Goal: Entertainment & Leisure: Consume media (video, audio)

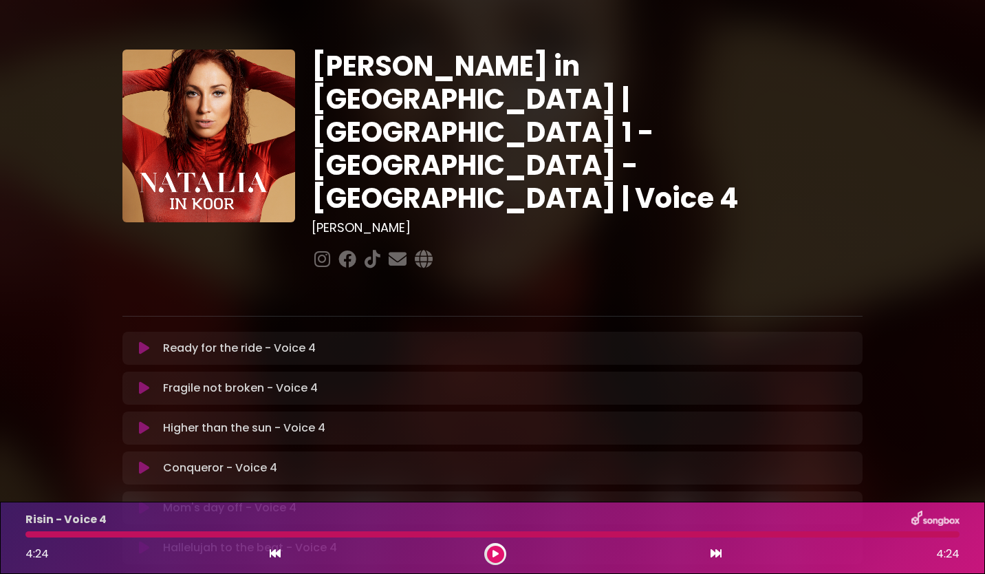
scroll to position [323, 0]
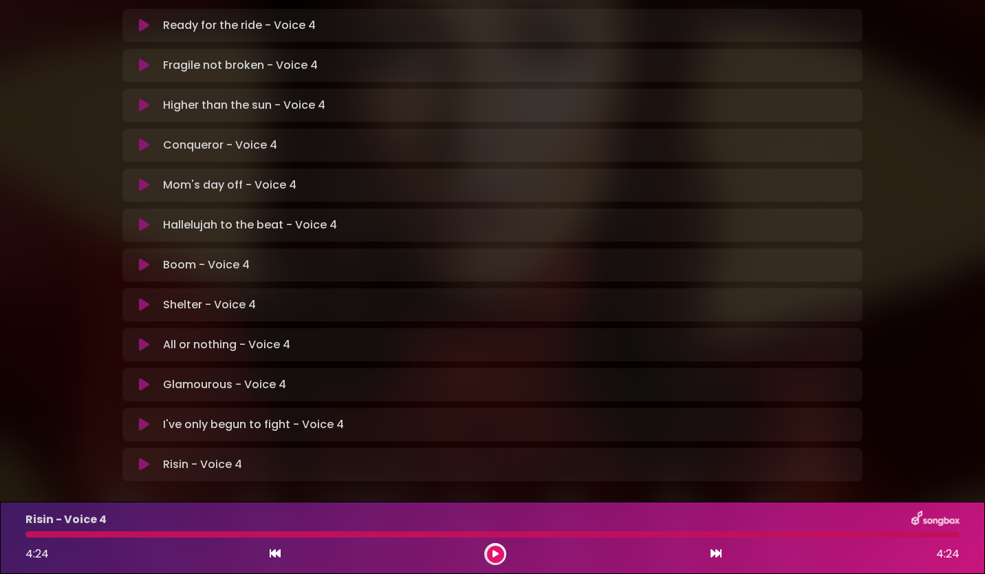
click at [980, 327] on div "[PERSON_NAME] in [GEOGRAPHIC_DATA] | [GEOGRAPHIC_DATA] 1 - [GEOGRAPHIC_DATA] - …" at bounding box center [492, 99] width 985 height 810
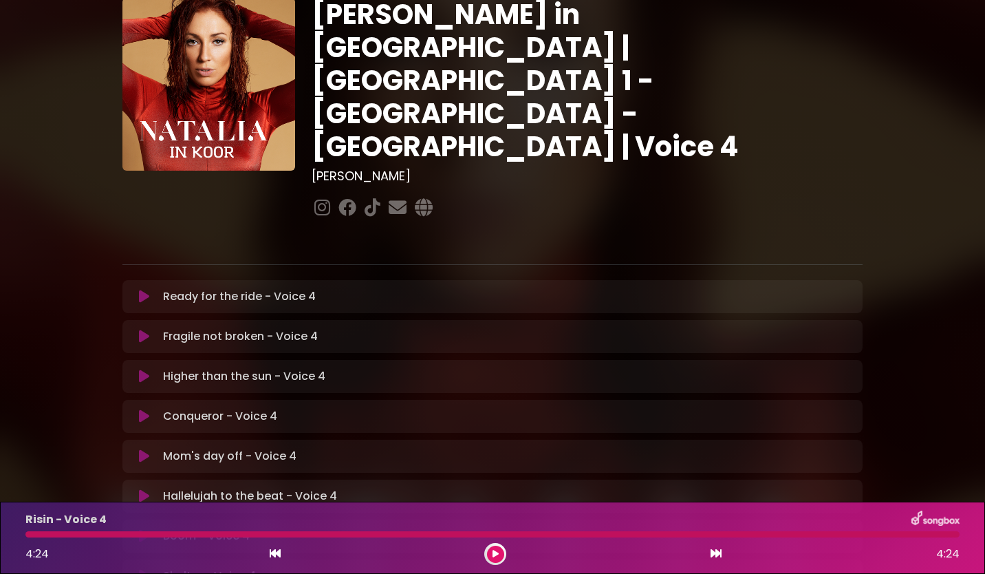
scroll to position [0, 0]
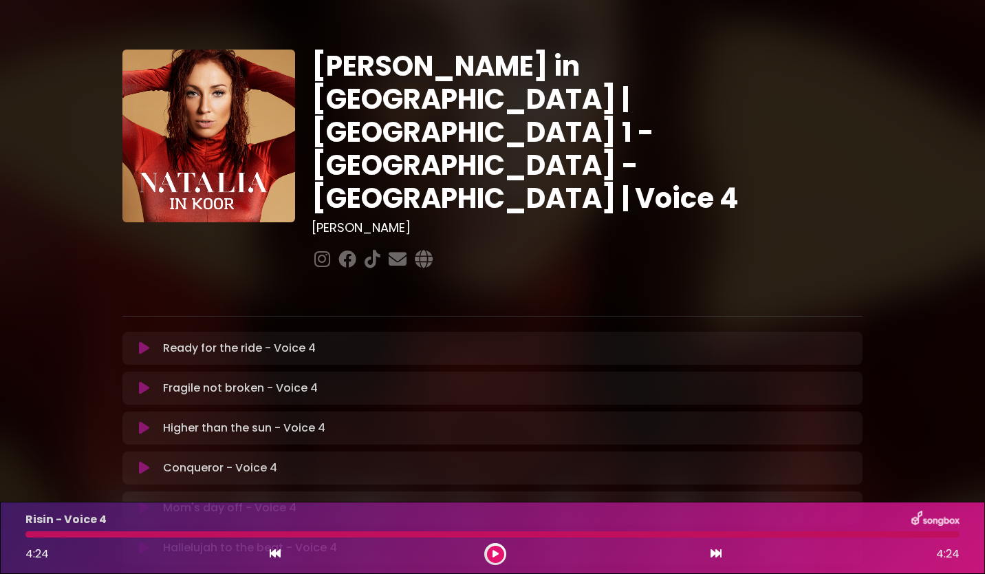
click at [291, 340] on p "Ready for the ride - Voice 4 Loading Track..." at bounding box center [239, 348] width 153 height 17
click at [147, 341] on icon at bounding box center [144, 348] width 10 height 14
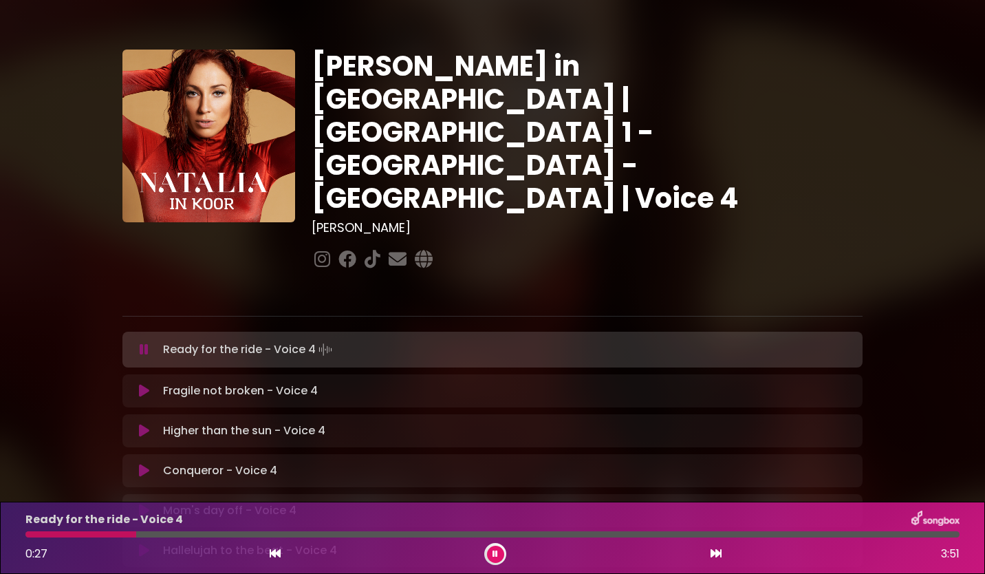
click at [895, 99] on div "[PERSON_NAME] in [GEOGRAPHIC_DATA] | [GEOGRAPHIC_DATA] 1 - [GEOGRAPHIC_DATA] - …" at bounding box center [493, 423] width 908 height 813
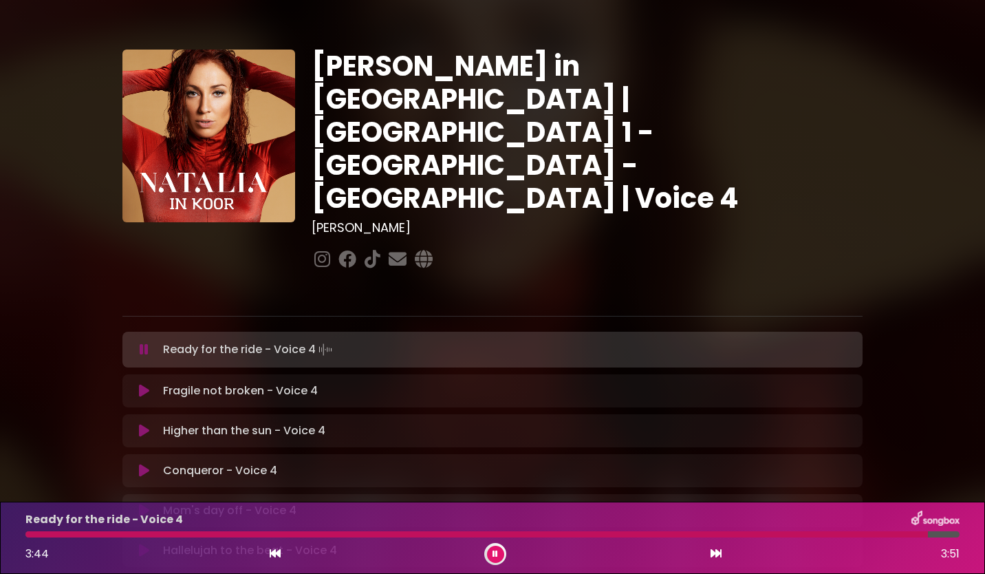
click at [487, 555] on button at bounding box center [495, 554] width 17 height 17
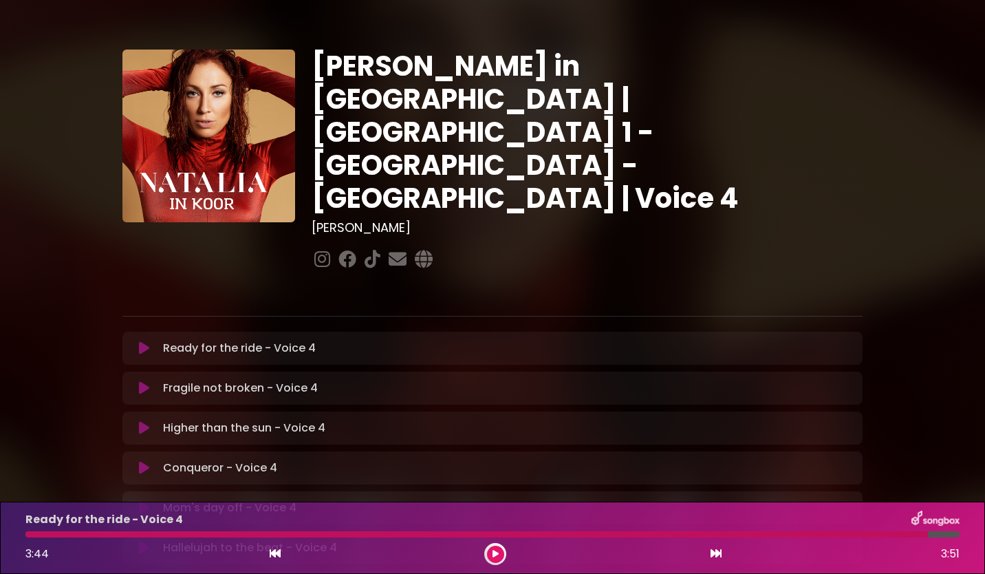
click at [501, 545] on div at bounding box center [495, 554] width 22 height 22
click at [493, 557] on icon at bounding box center [496, 554] width 6 height 8
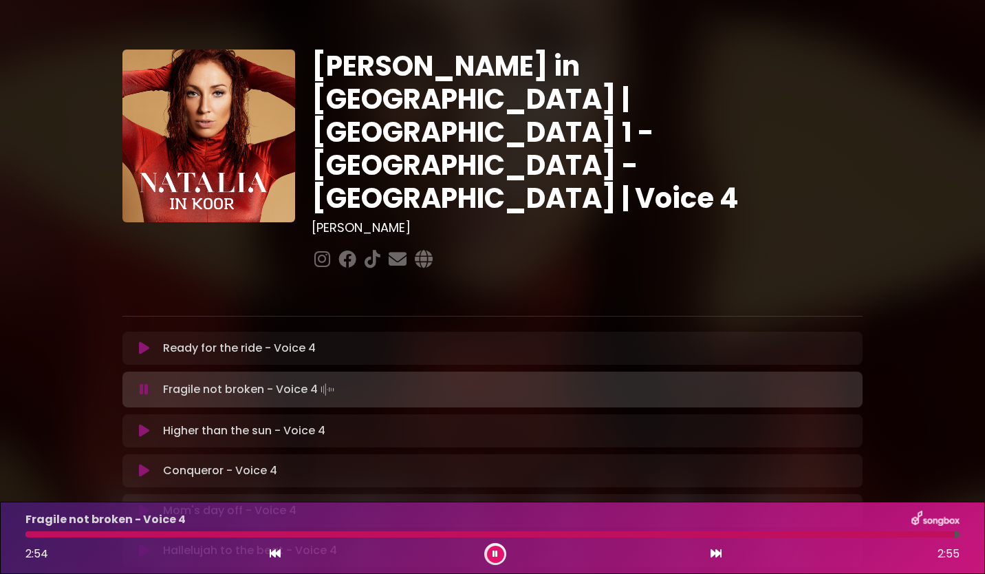
click at [493, 557] on icon at bounding box center [496, 554] width 6 height 8
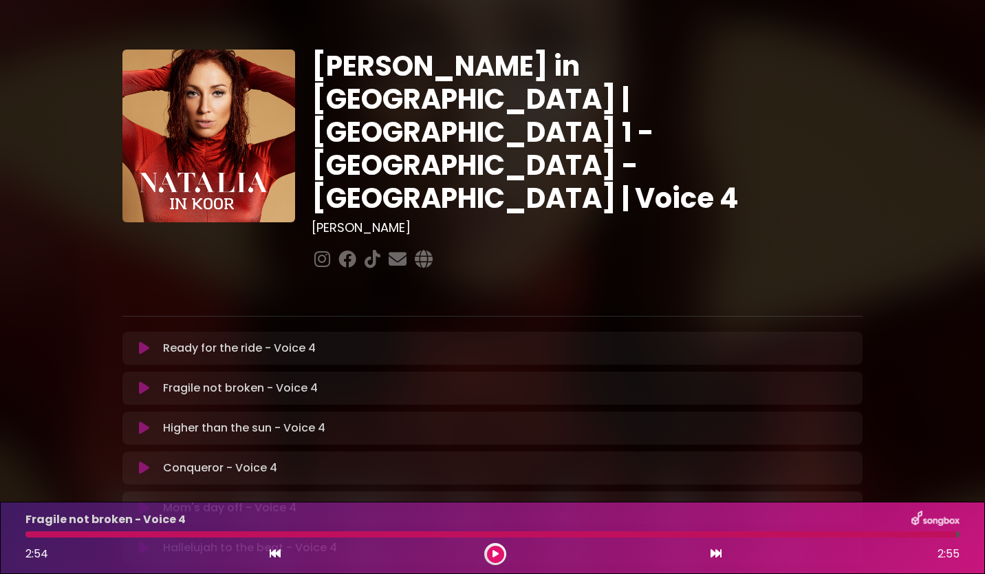
click at [493, 557] on icon at bounding box center [496, 554] width 6 height 8
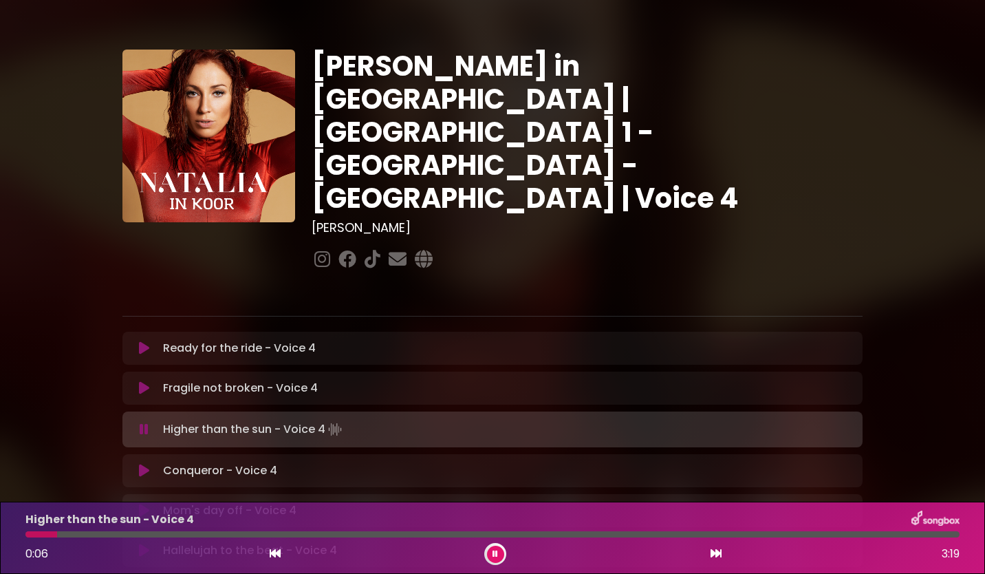
click at [493, 557] on icon at bounding box center [496, 554] width 6 height 8
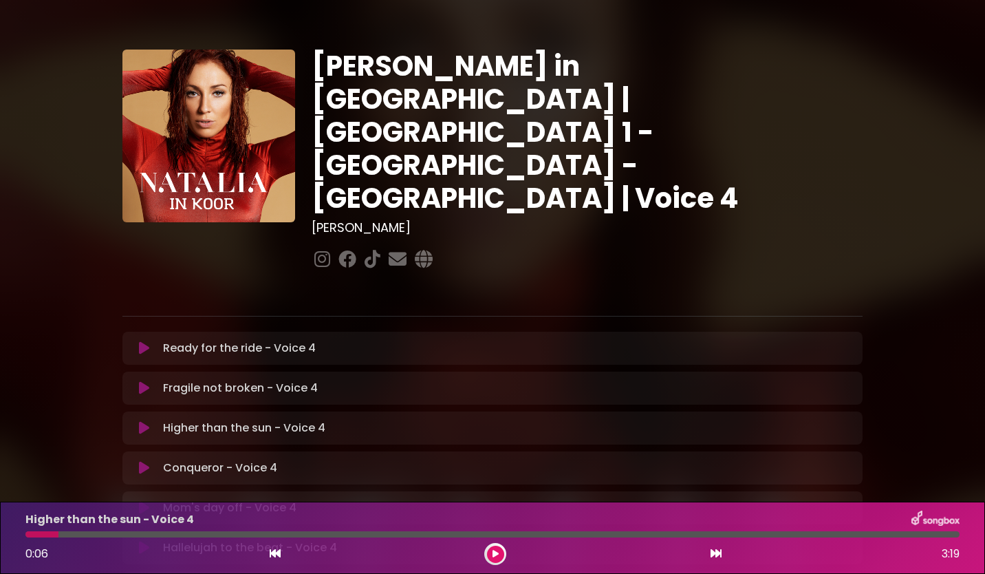
click at [493, 557] on icon at bounding box center [496, 554] width 6 height 8
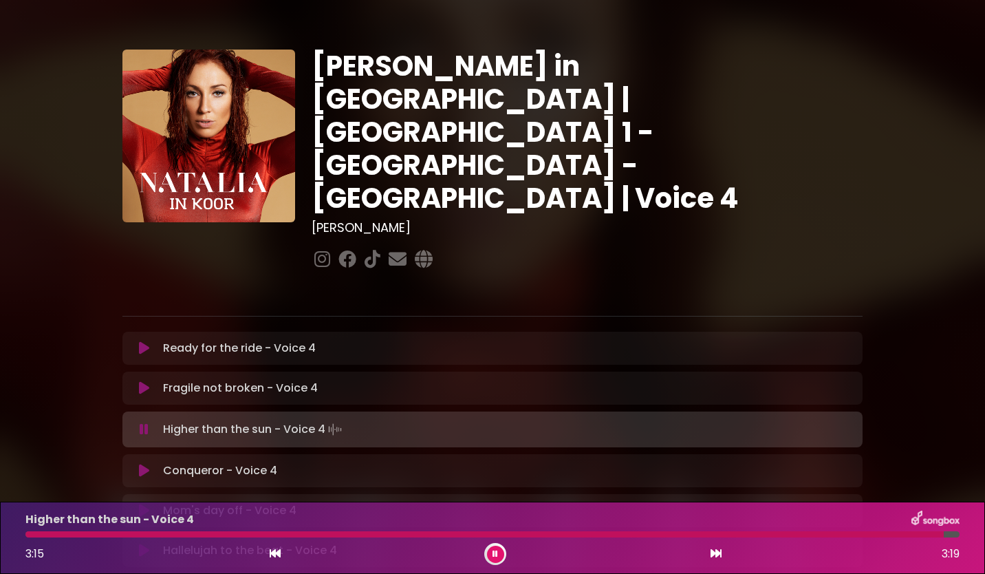
click at [493, 557] on icon at bounding box center [496, 554] width 6 height 8
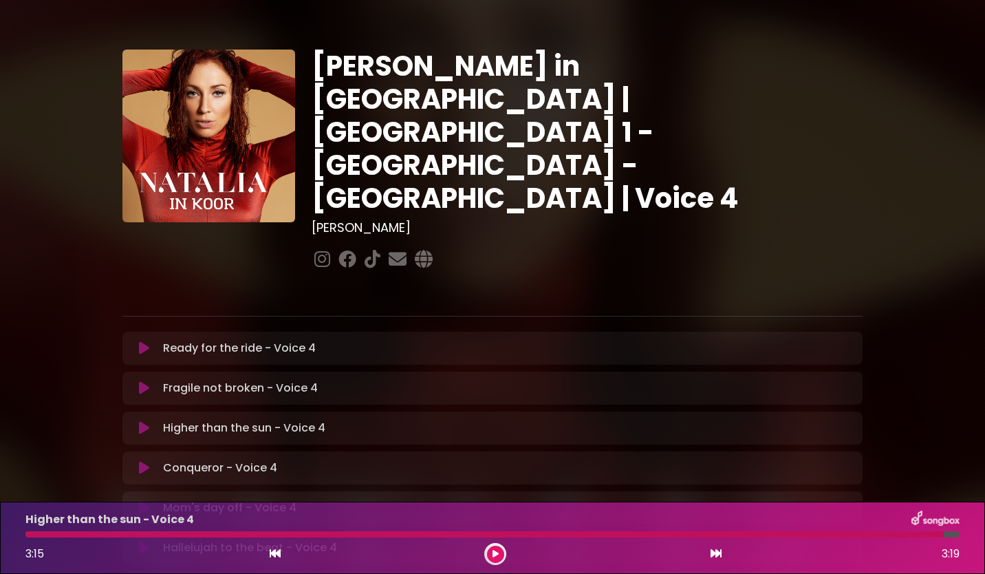
click at [493, 557] on icon at bounding box center [496, 554] width 6 height 8
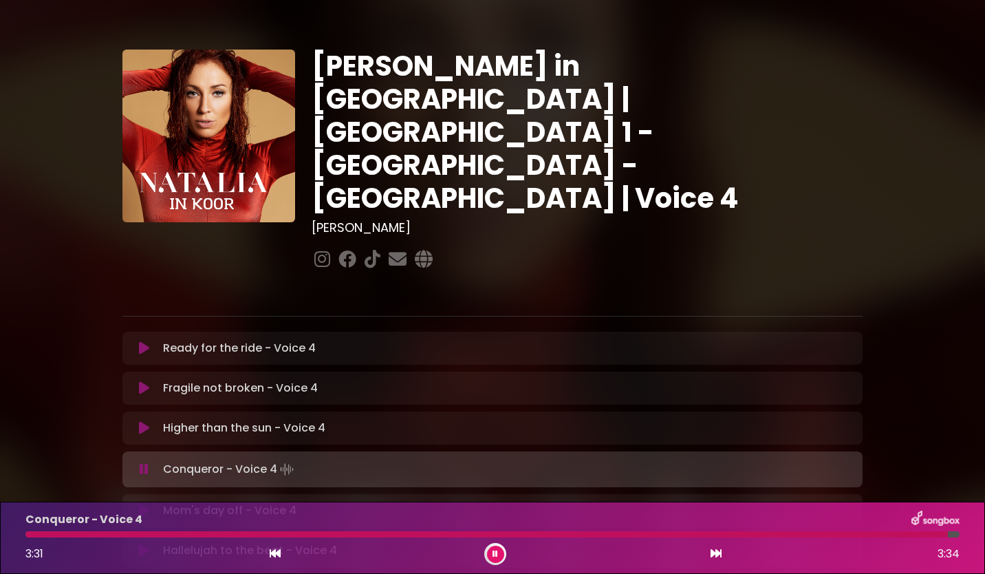
click at [493, 557] on icon at bounding box center [496, 554] width 6 height 8
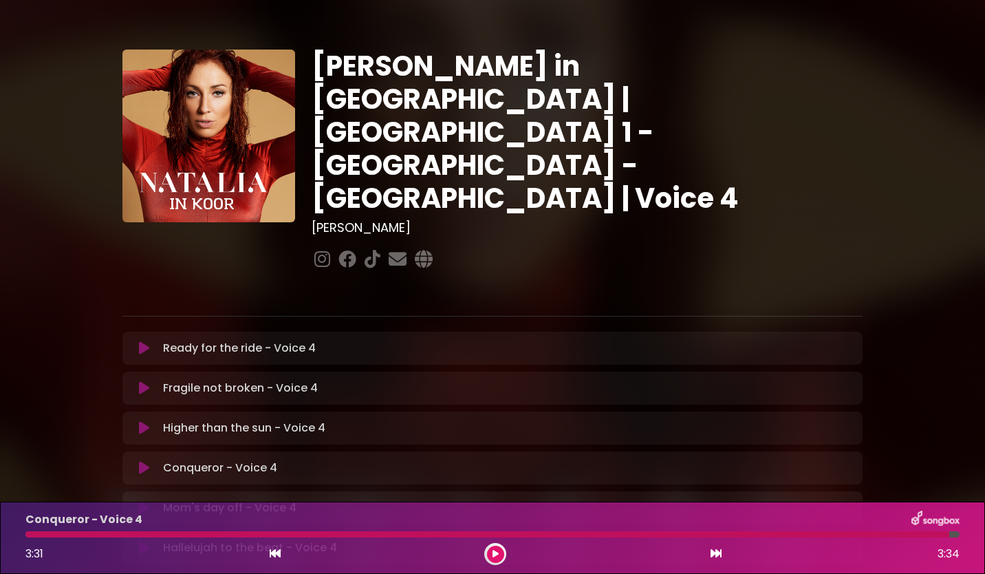
click at [493, 557] on icon at bounding box center [496, 554] width 6 height 8
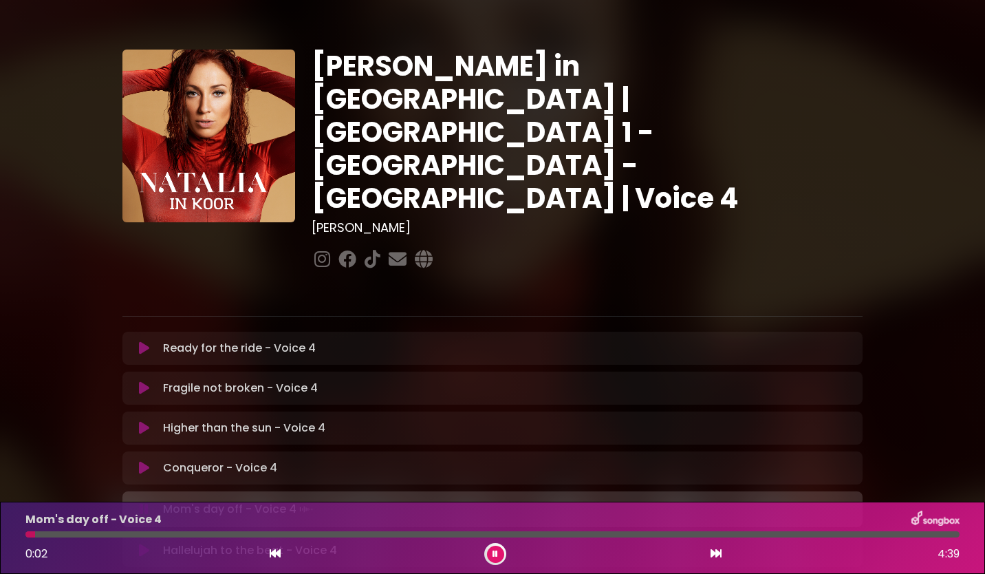
click at [493, 557] on icon at bounding box center [496, 554] width 6 height 8
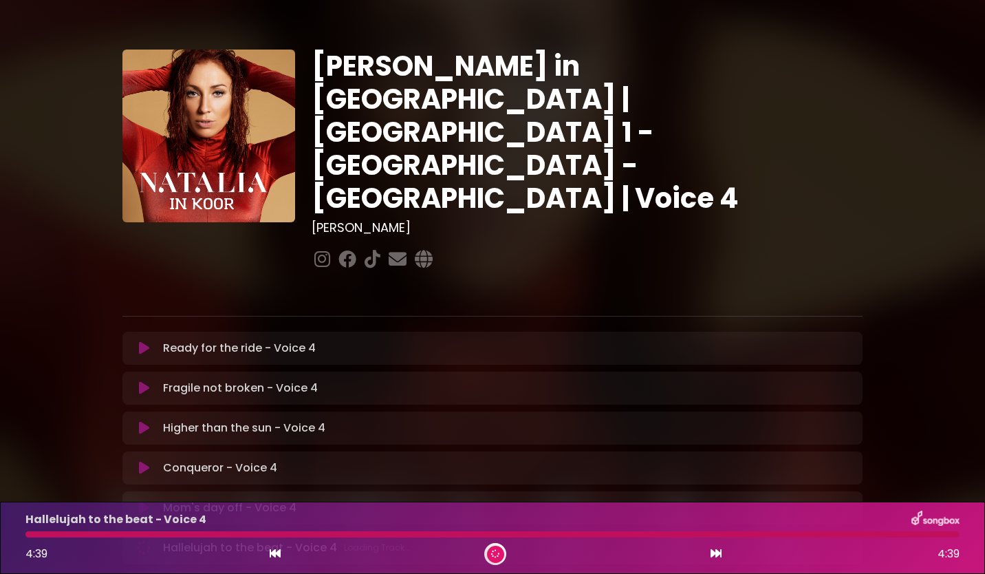
click at [493, 557] on icon at bounding box center [495, 553] width 10 height 10
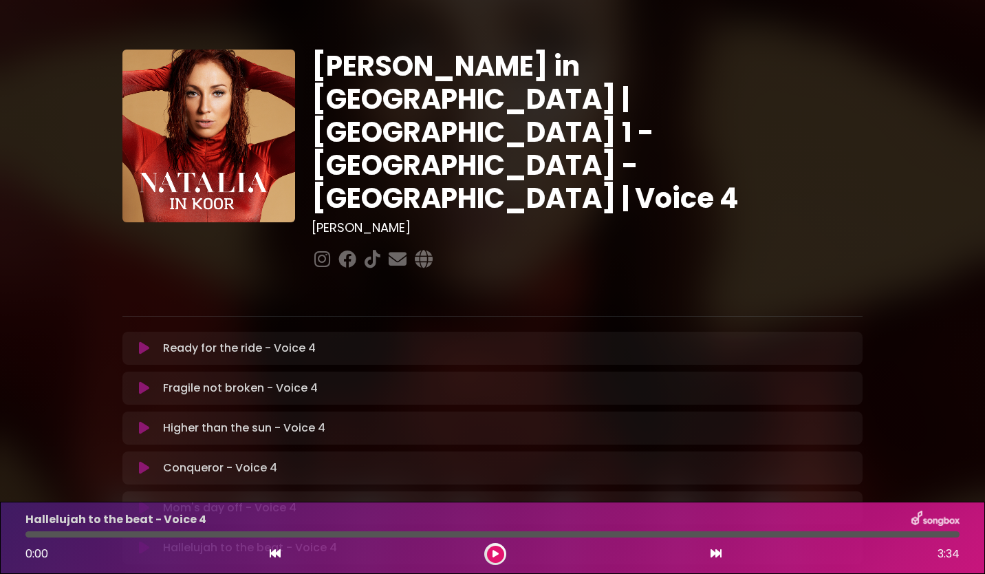
click at [493, 557] on icon at bounding box center [495, 554] width 10 height 10
click at [493, 557] on icon at bounding box center [495, 554] width 10 height 8
click at [493, 557] on icon at bounding box center [495, 554] width 6 height 8
click at [960, 393] on div "[PERSON_NAME] in [GEOGRAPHIC_DATA] | [GEOGRAPHIC_DATA] 1 - [GEOGRAPHIC_DATA] - …" at bounding box center [492, 423] width 985 height 813
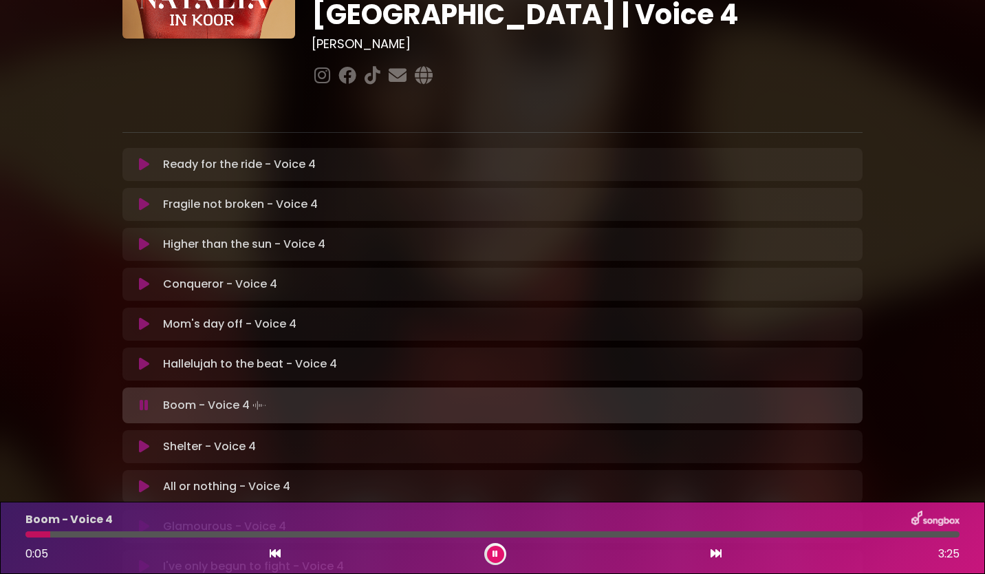
scroll to position [303, 0]
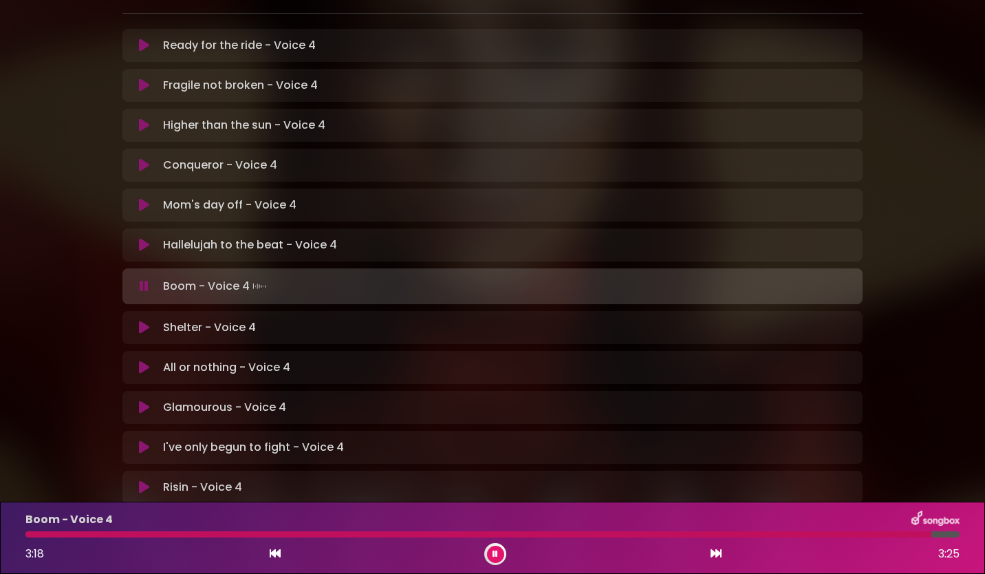
click at [496, 557] on icon at bounding box center [495, 554] width 8 height 10
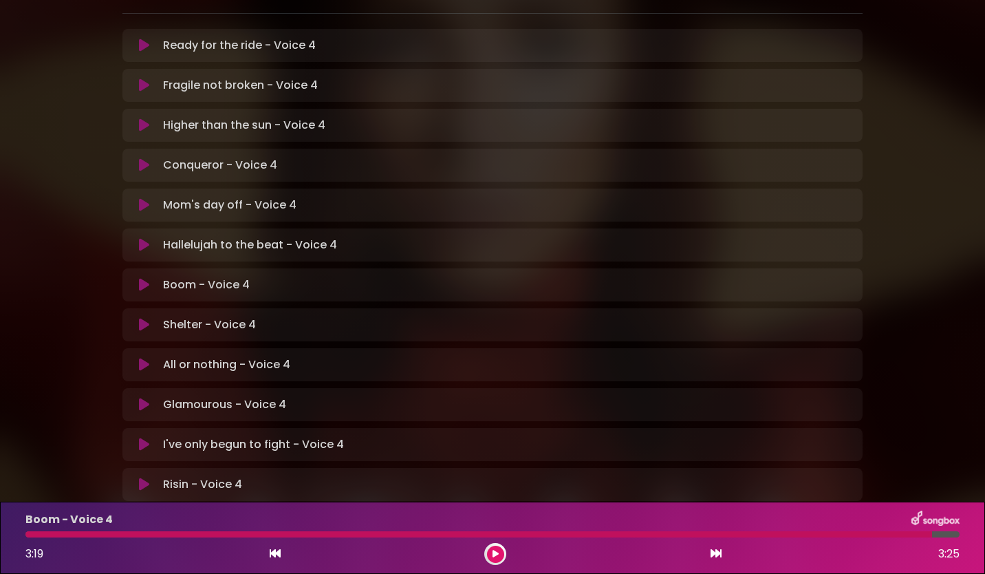
click at [496, 557] on icon at bounding box center [496, 553] width 8 height 9
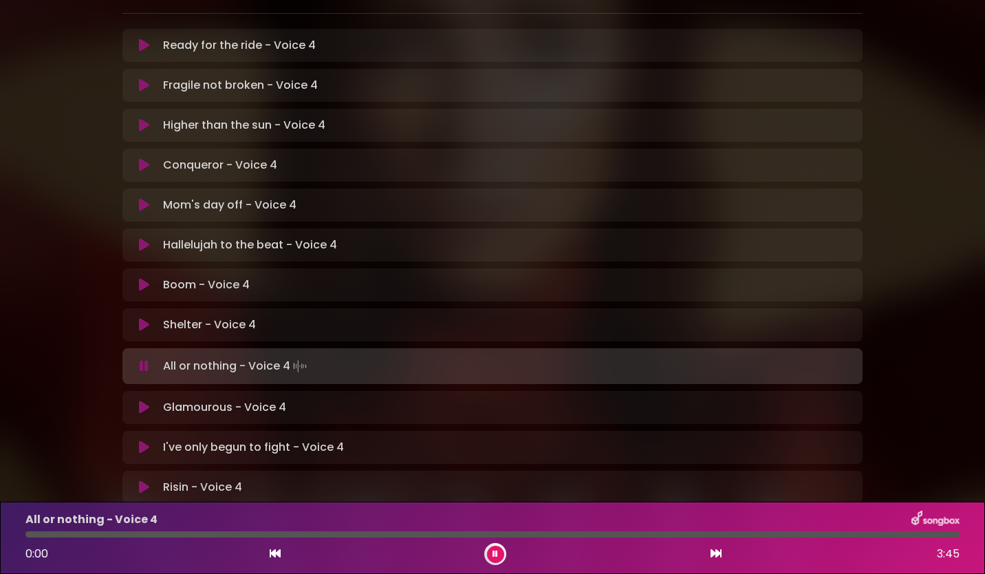
click at [501, 554] on button at bounding box center [495, 554] width 17 height 17
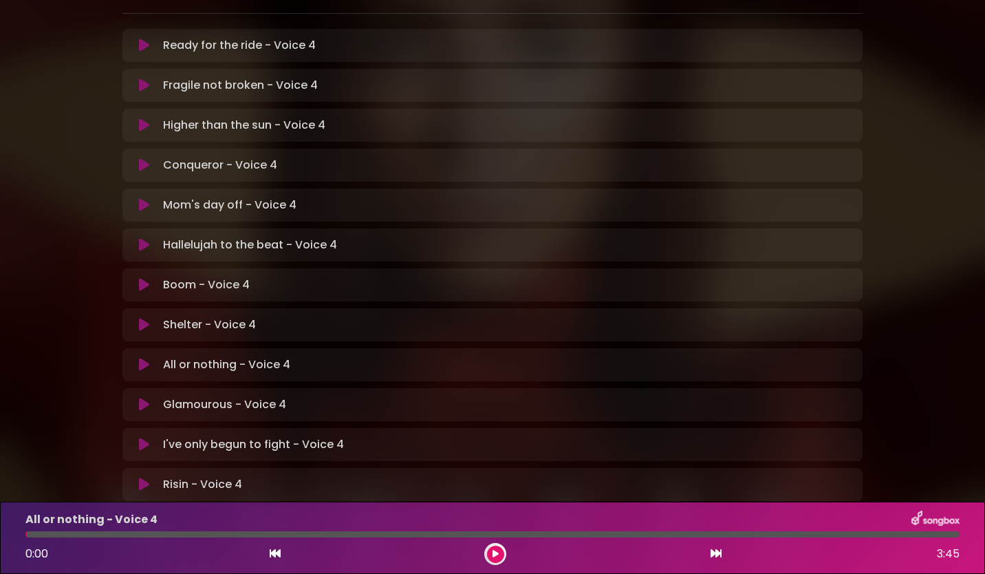
click at [501, 554] on button at bounding box center [495, 554] width 17 height 17
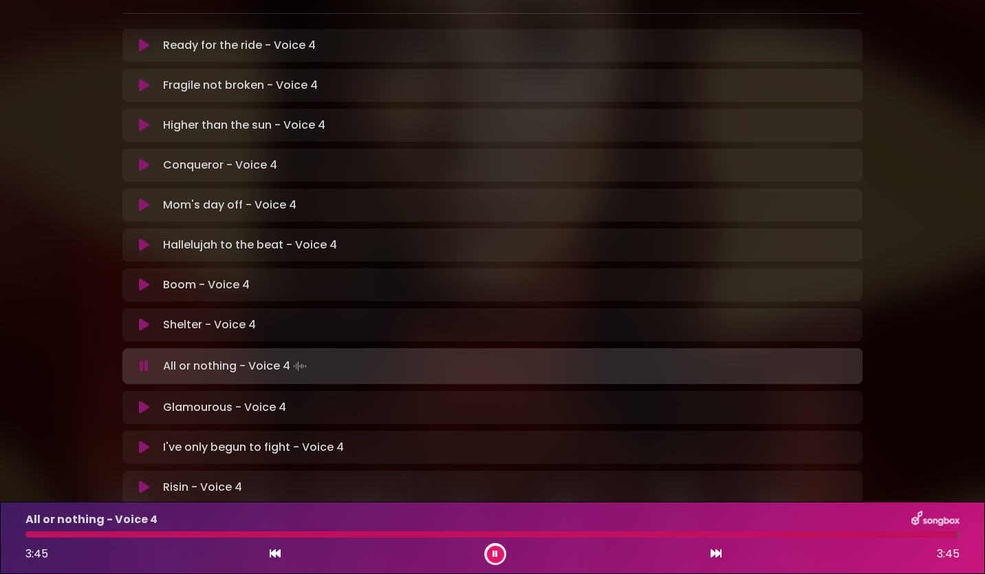
click at [501, 554] on button at bounding box center [495, 554] width 17 height 17
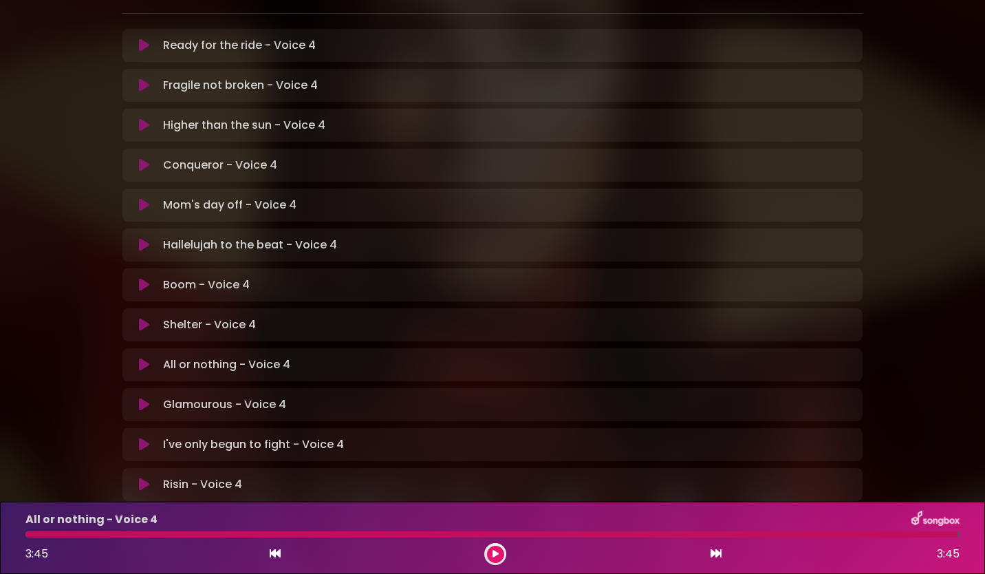
click at [501, 554] on button at bounding box center [495, 554] width 17 height 17
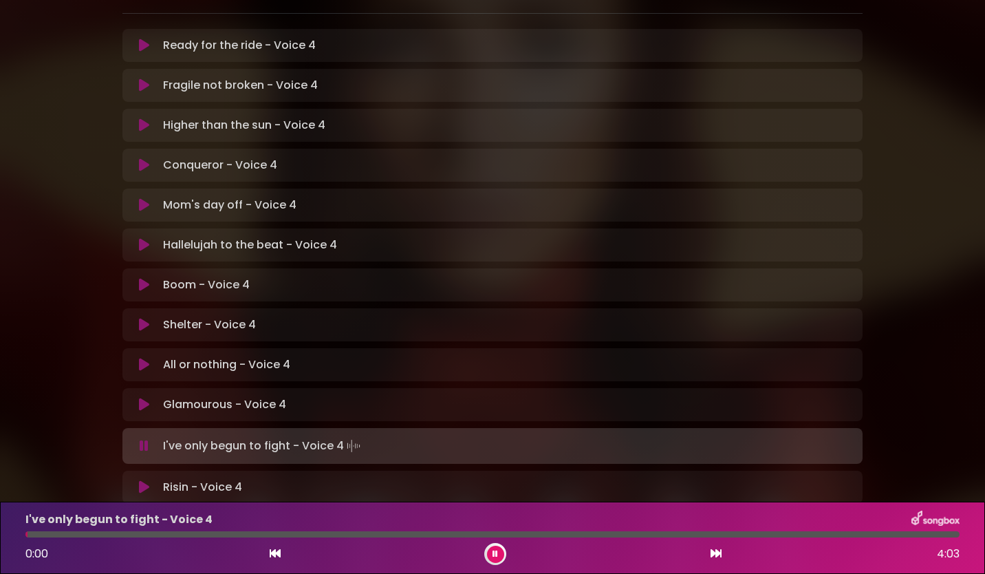
click at [501, 554] on button at bounding box center [495, 554] width 17 height 17
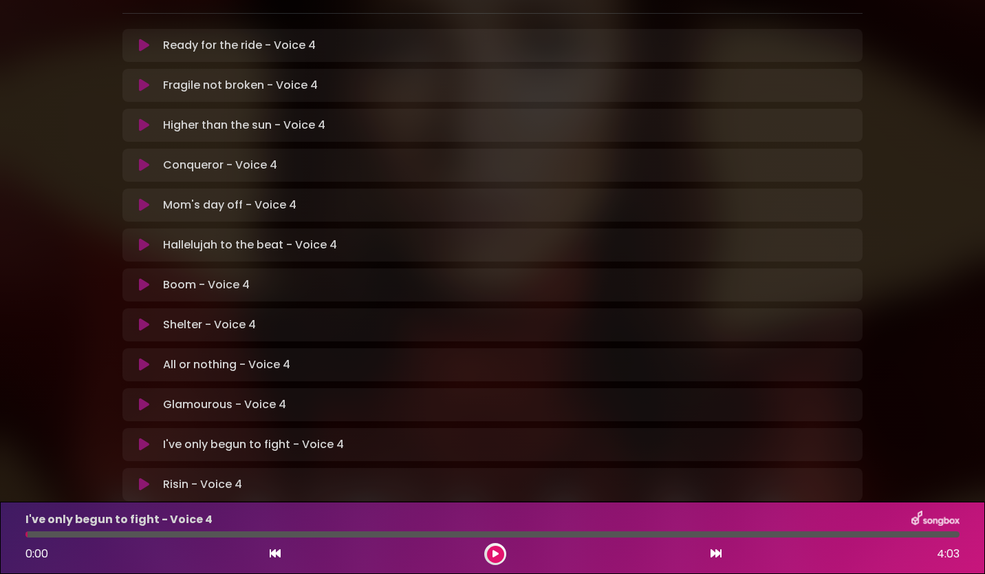
click at [501, 554] on button at bounding box center [495, 554] width 17 height 17
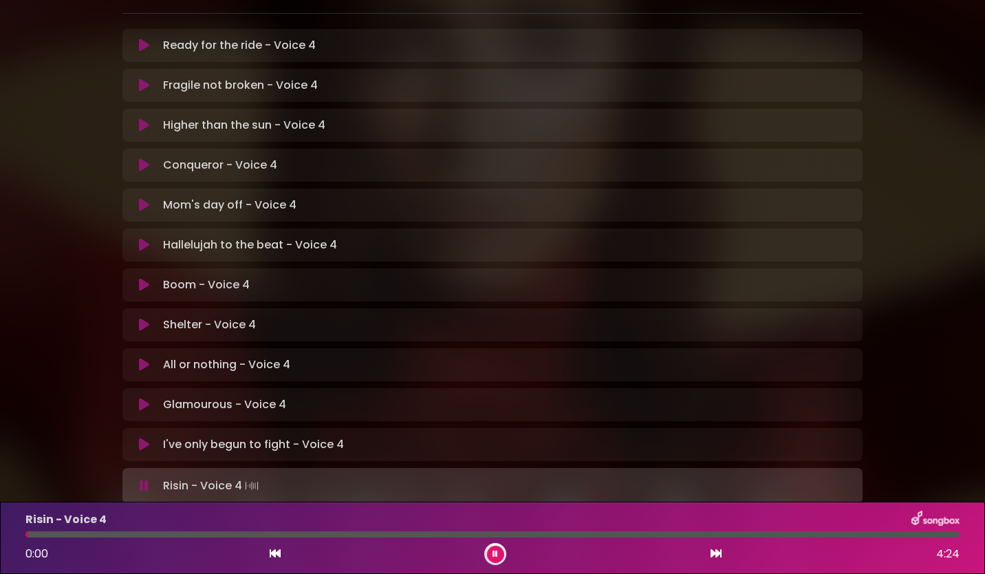
click at [501, 554] on button at bounding box center [495, 554] width 17 height 17
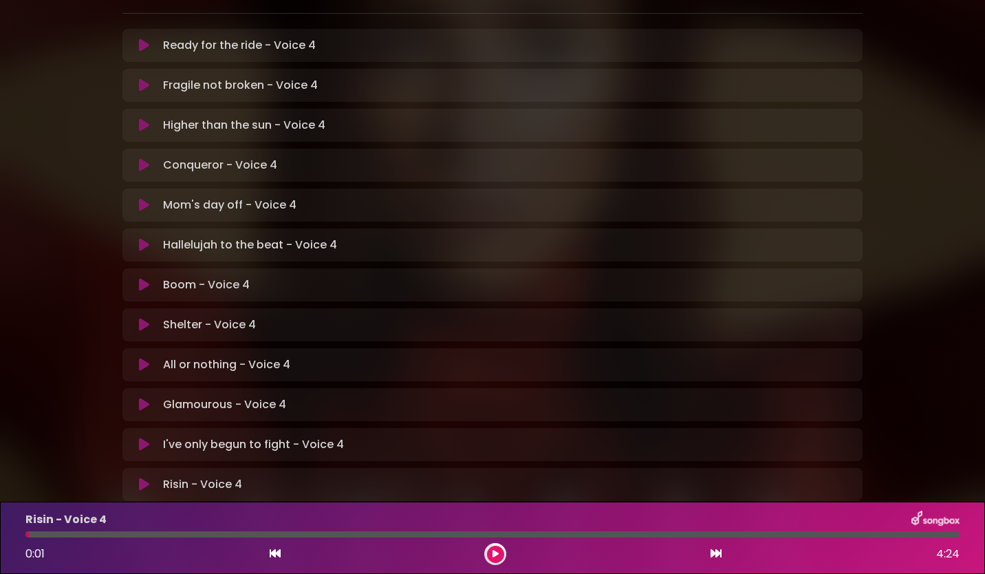
click at [501, 554] on button at bounding box center [495, 554] width 17 height 17
